Goal: Find specific page/section: Find specific page/section

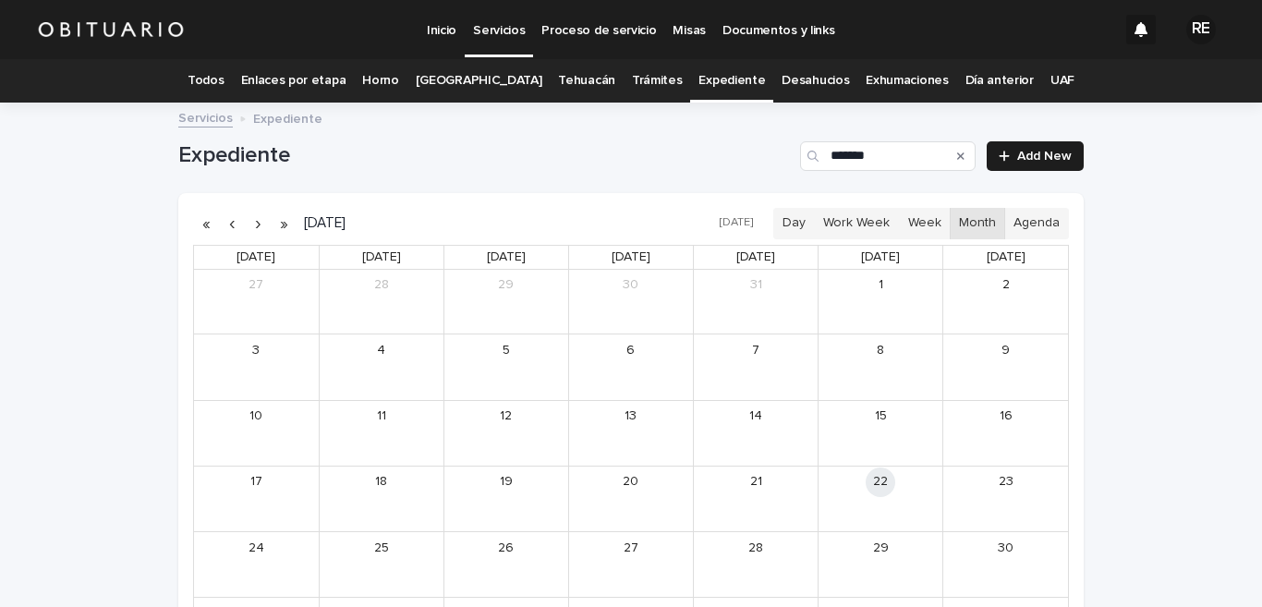
scroll to position [33, 0]
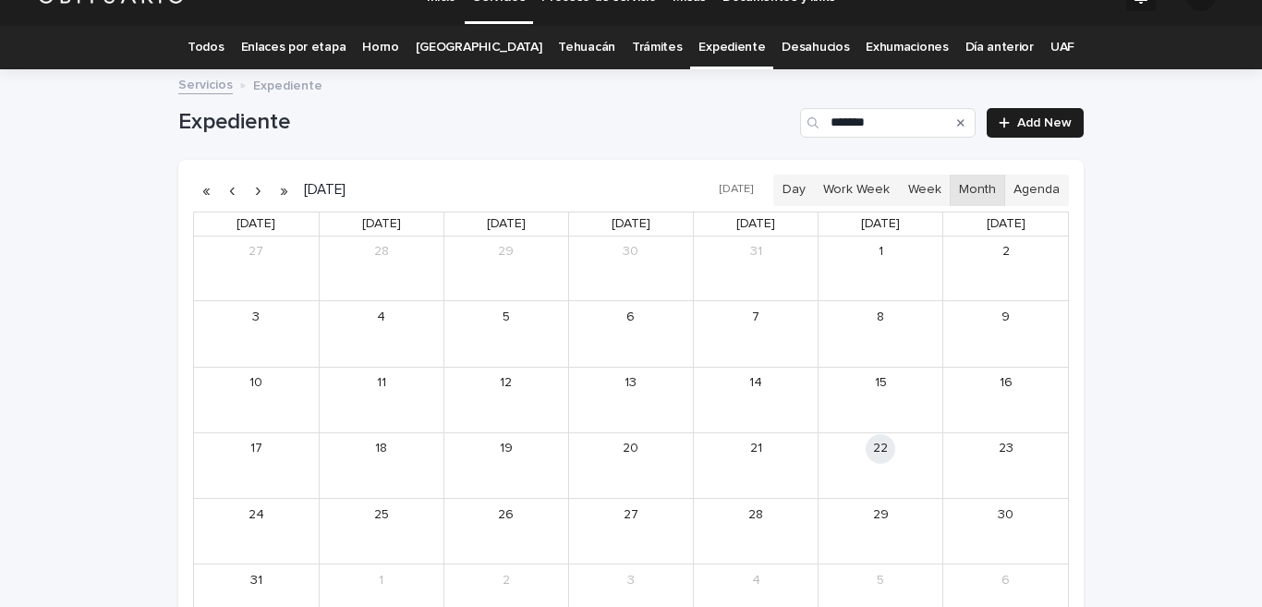
click at [224, 41] on link "Todos" at bounding box center [205, 47] width 36 height 43
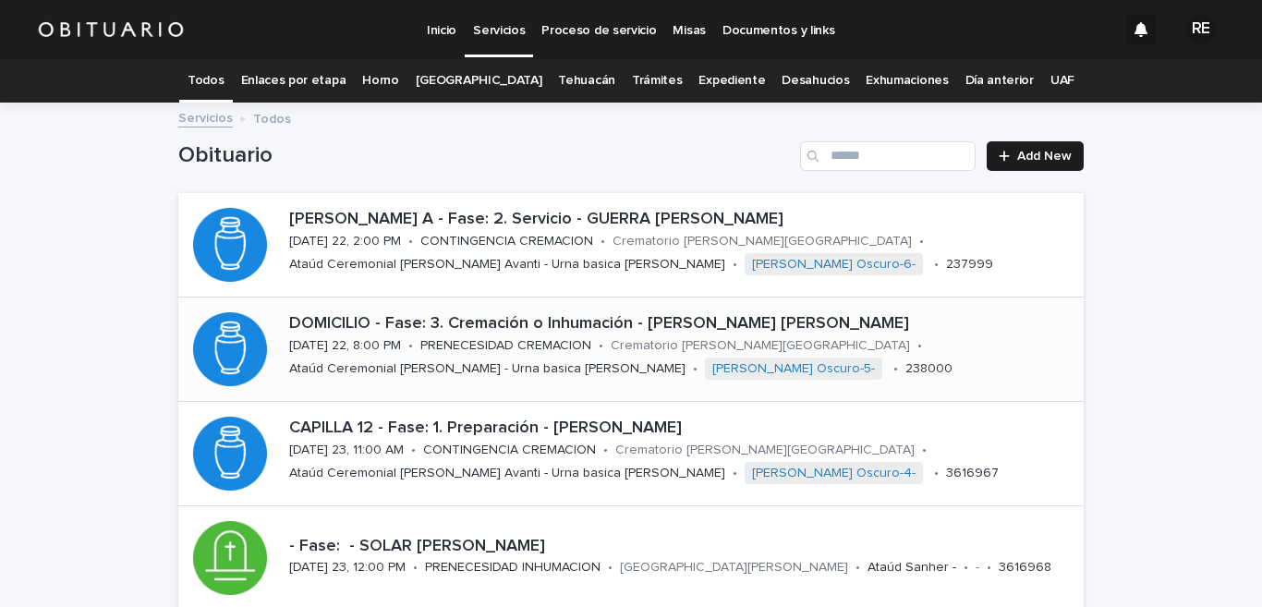
scroll to position [182, 0]
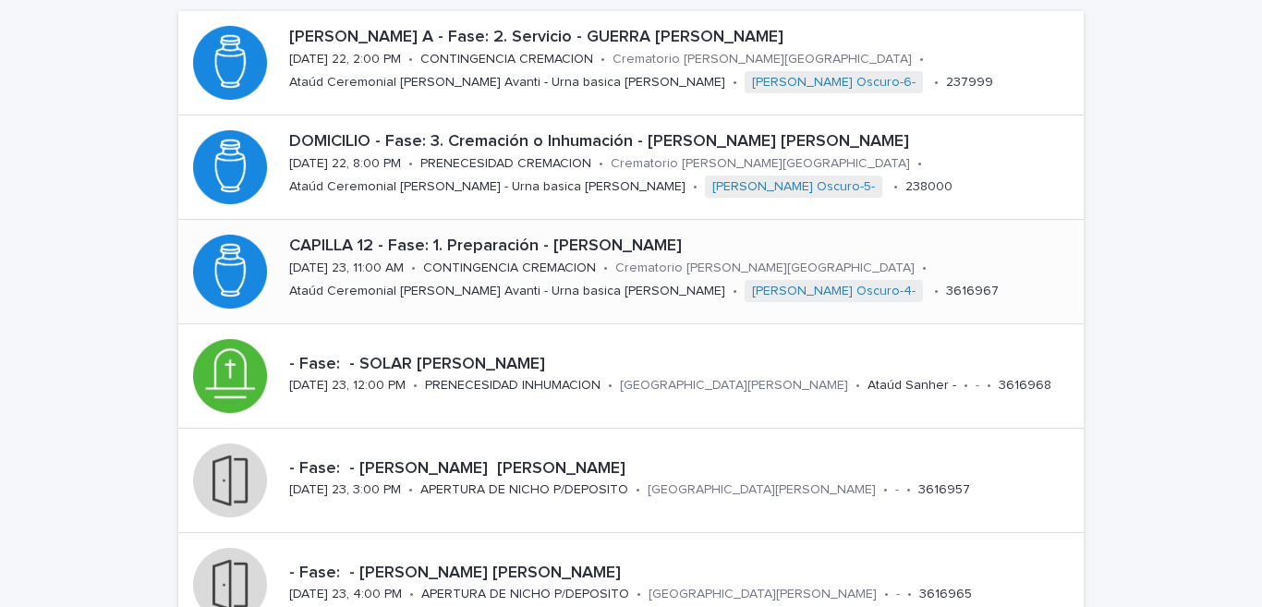
click at [652, 244] on p "CAPILLA 12 - Fase: 1. Preparación - [PERSON_NAME]" at bounding box center [682, 246] width 787 height 20
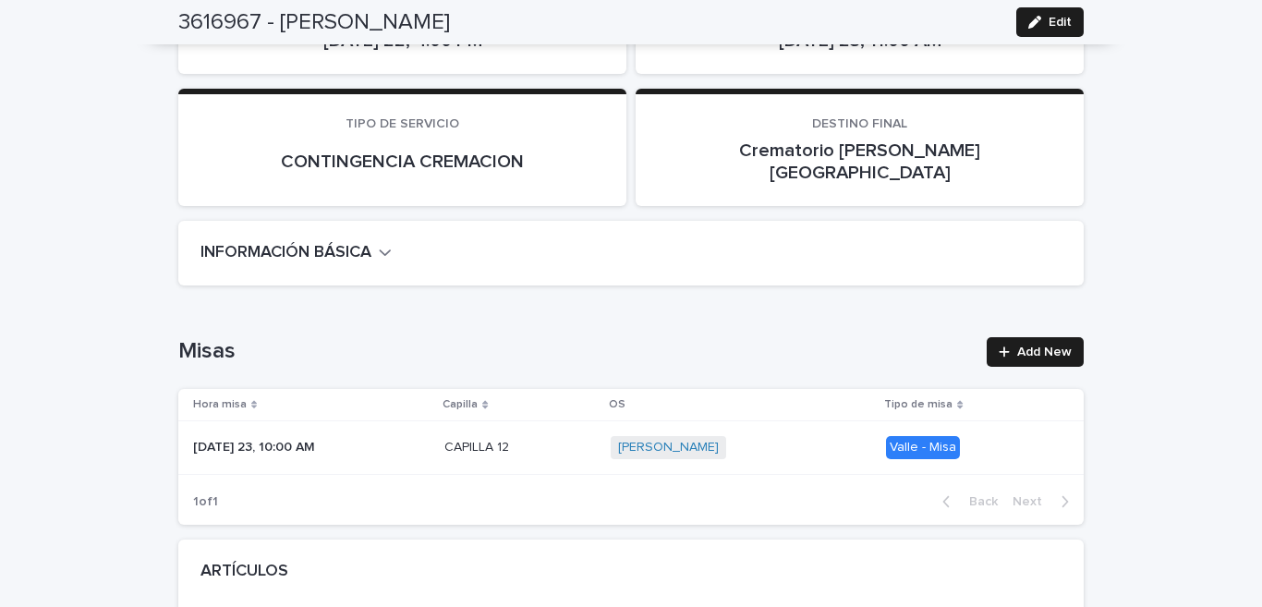
scroll to position [454, 0]
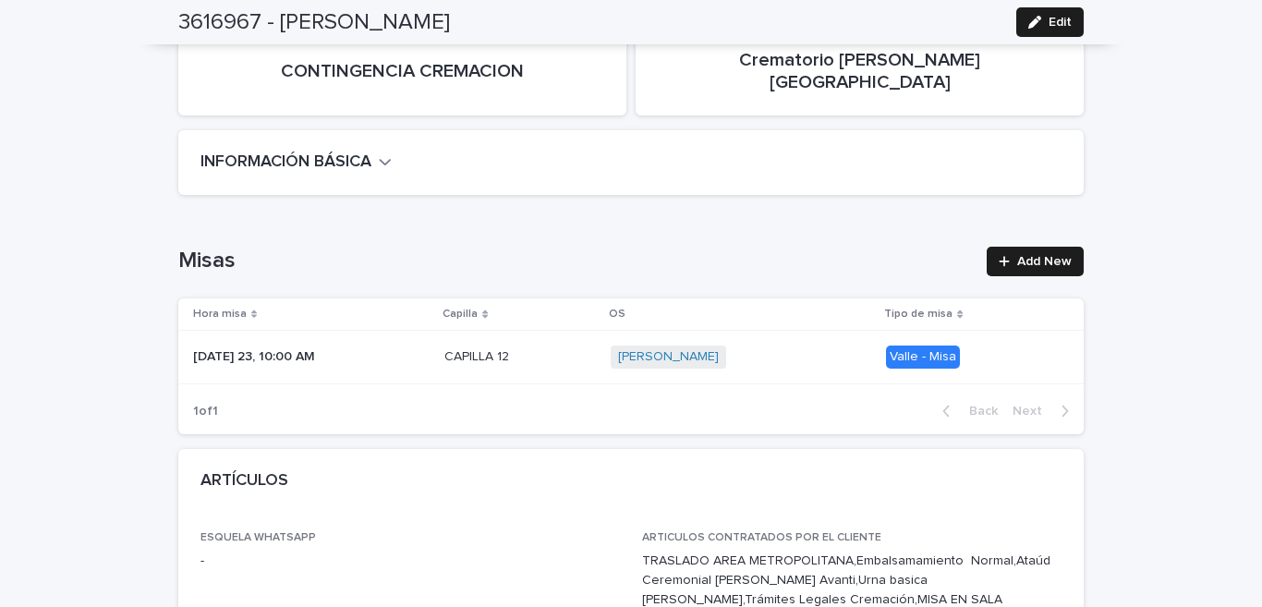
click at [384, 153] on icon "button" at bounding box center [385, 161] width 13 height 17
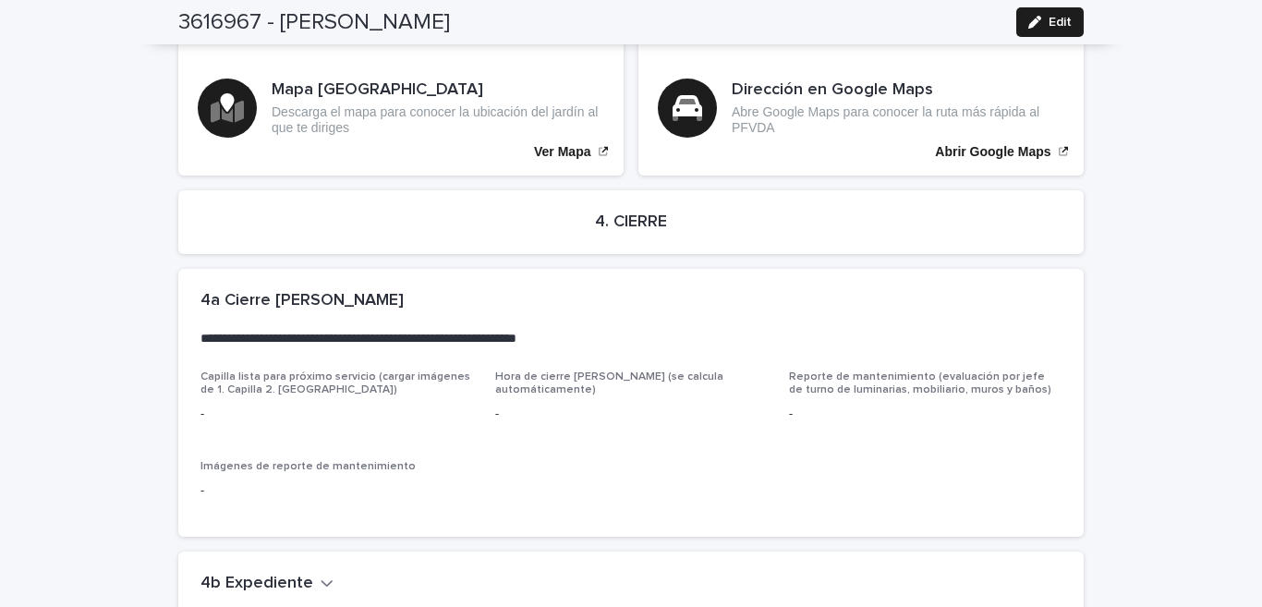
scroll to position [4389, 0]
